Goal: Task Accomplishment & Management: Complete application form

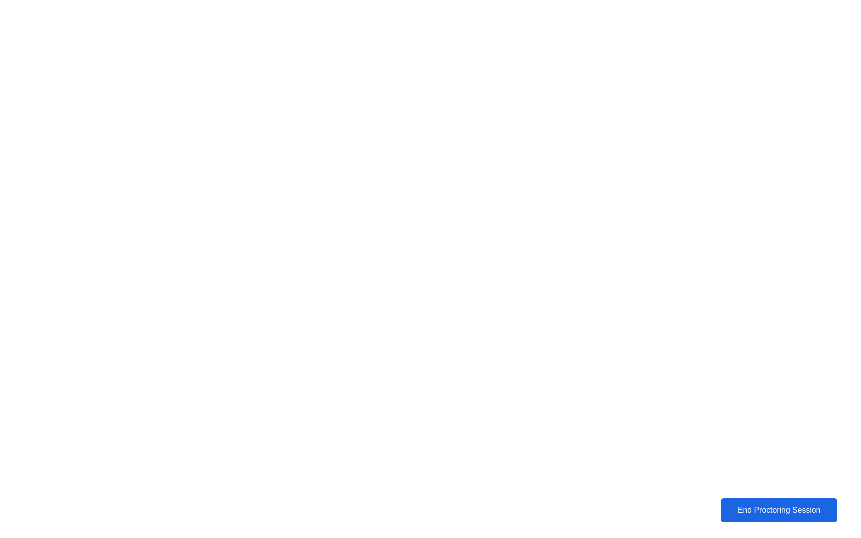
click at [735, 509] on div "End Proctoring Session" at bounding box center [779, 510] width 110 height 9
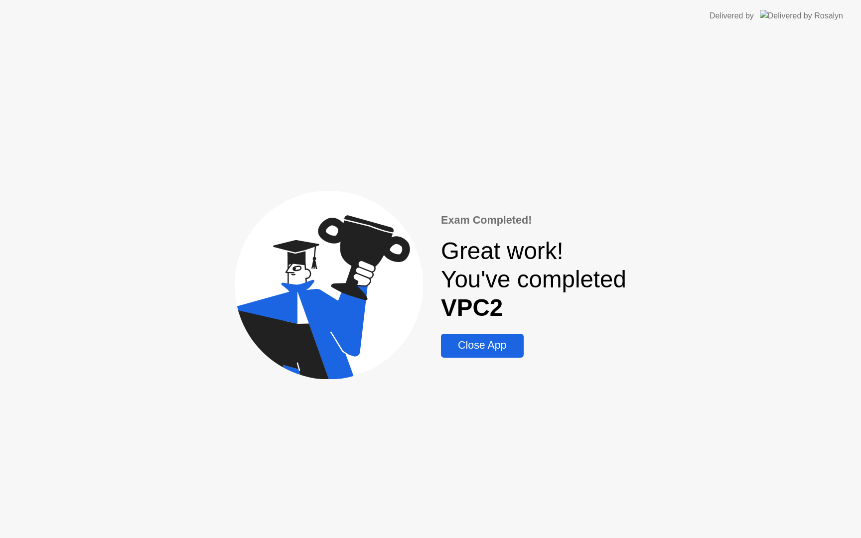
click at [469, 348] on div "Close App" at bounding box center [482, 345] width 76 height 12
